Goal: Navigation & Orientation: Find specific page/section

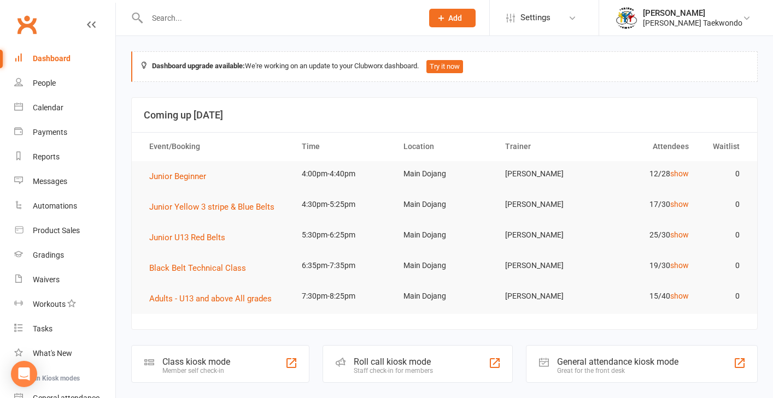
drag, startPoint x: 49, startPoint y: 132, endPoint x: 57, endPoint y: 129, distance: 8.6
click at [50, 131] on div "Payments" at bounding box center [50, 132] width 34 height 9
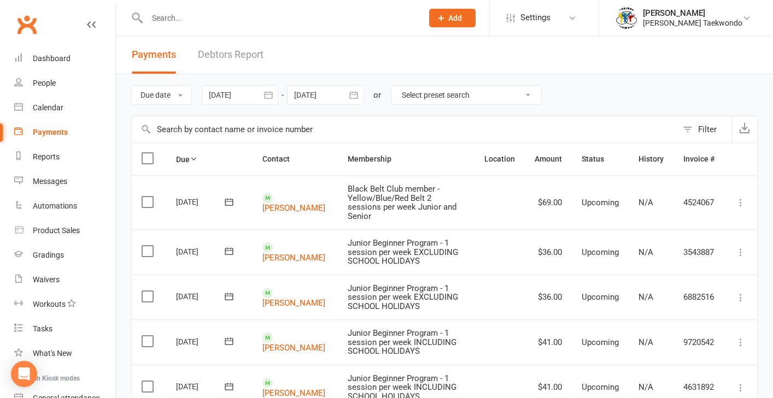
click at [225, 55] on link "Debtors Report" at bounding box center [231, 55] width 66 height 38
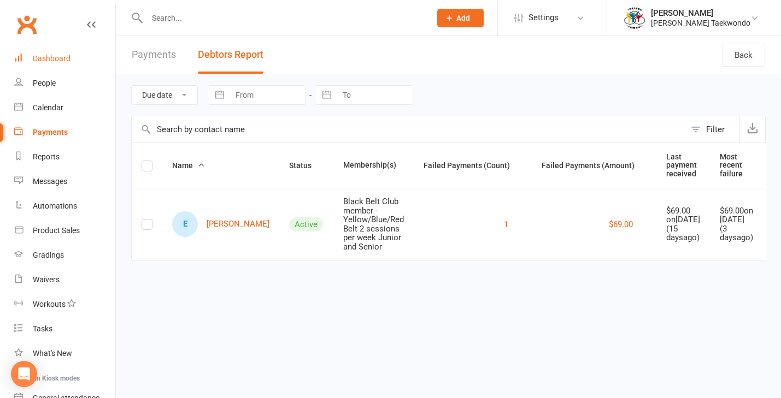
click at [57, 59] on div "Dashboard" at bounding box center [52, 58] width 38 height 9
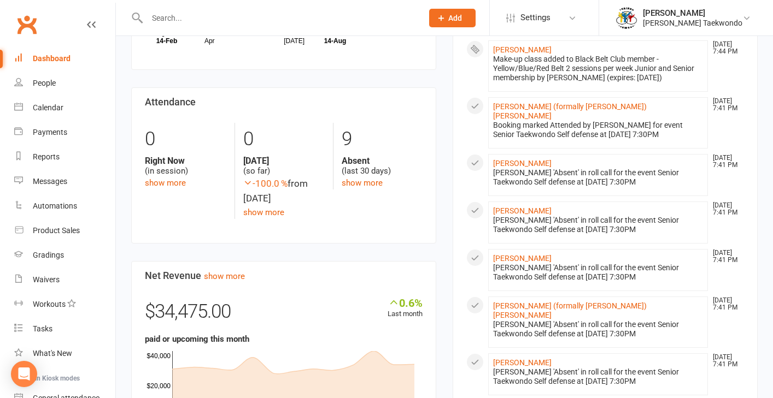
scroll to position [487, 0]
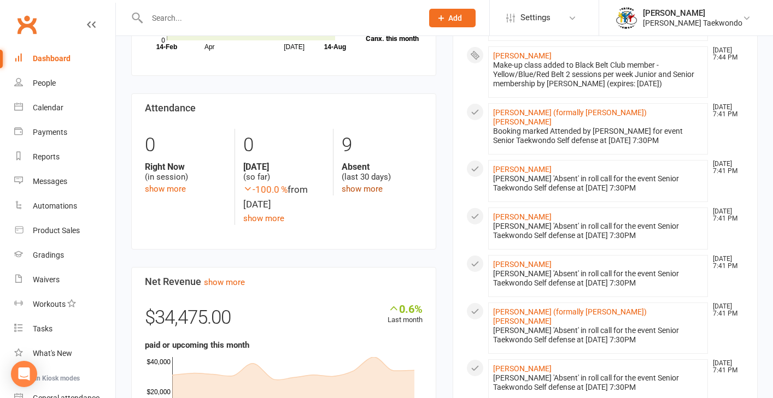
click at [370, 187] on link "show more" at bounding box center [362, 189] width 41 height 10
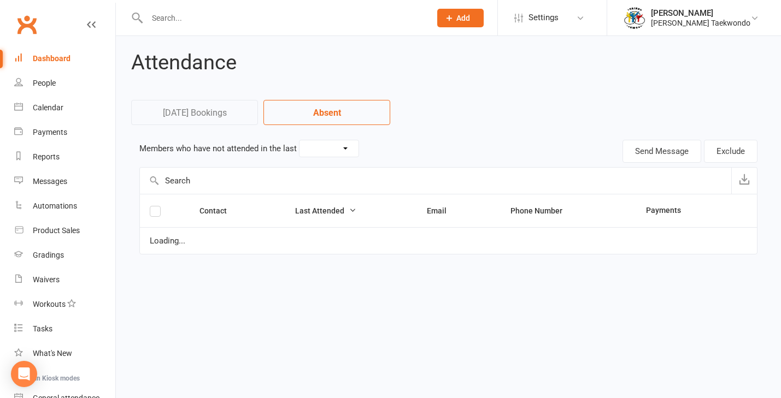
select select "30"
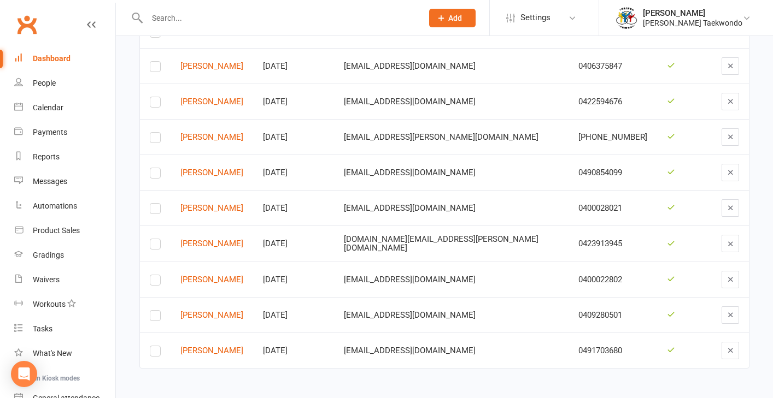
scroll to position [189, 0]
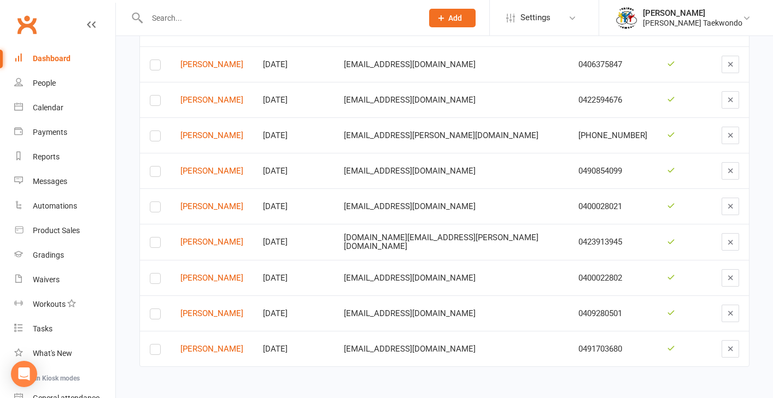
click at [232, 238] on link "[PERSON_NAME]" at bounding box center [211, 242] width 63 height 9
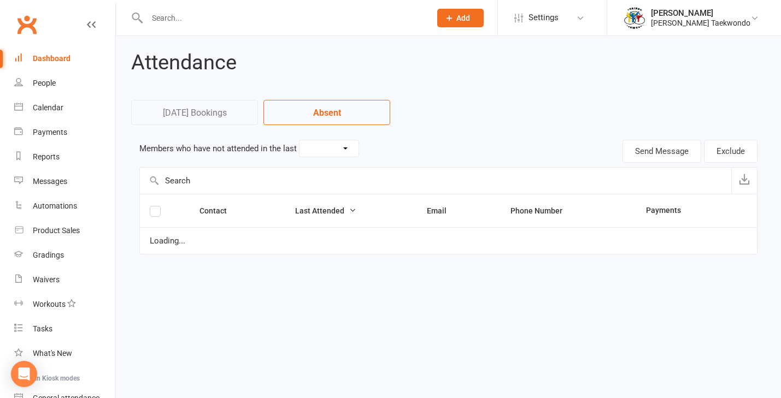
select select "30"
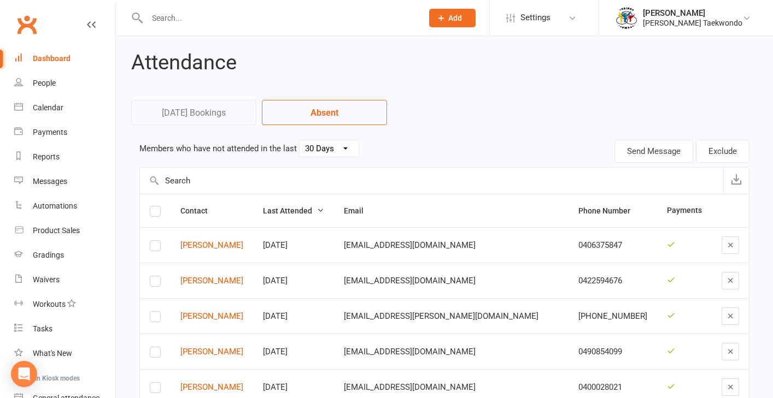
click at [49, 57] on div "Dashboard" at bounding box center [52, 58] width 38 height 9
